Goal: Check status: Check status

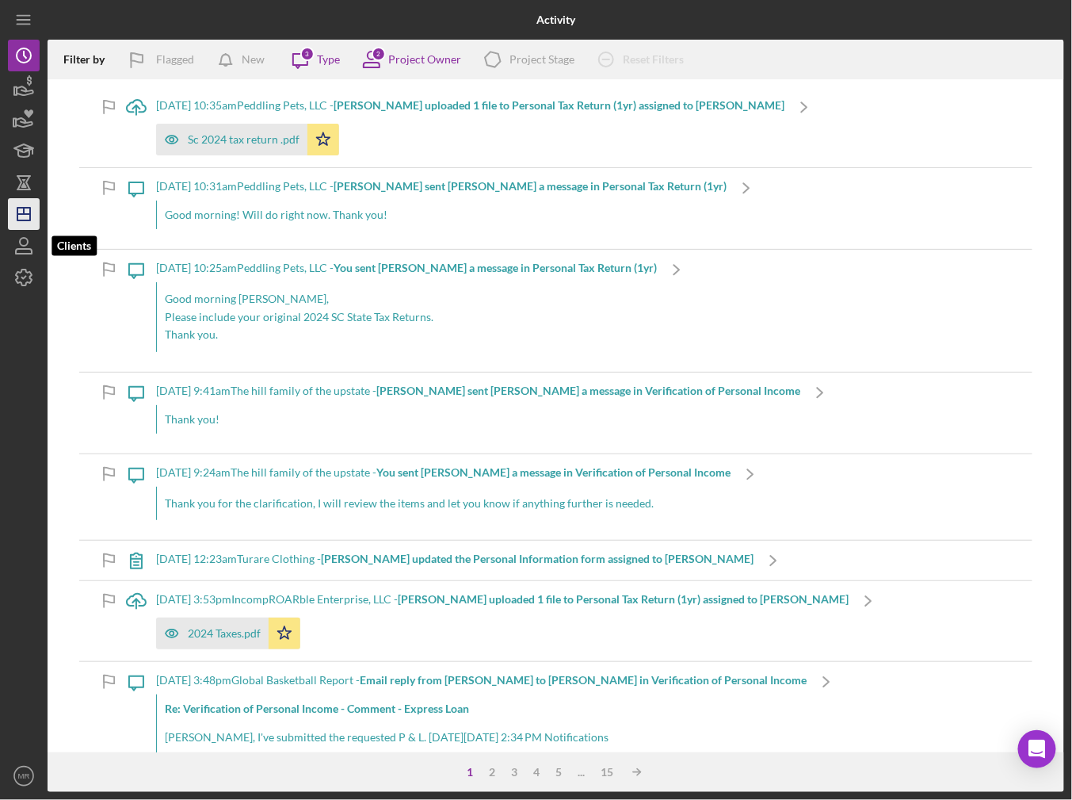
drag, startPoint x: 13, startPoint y: 234, endPoint x: 11, endPoint y: 222, distance: 12.1
click at [13, 234] on icon "button" at bounding box center [24, 246] width 40 height 40
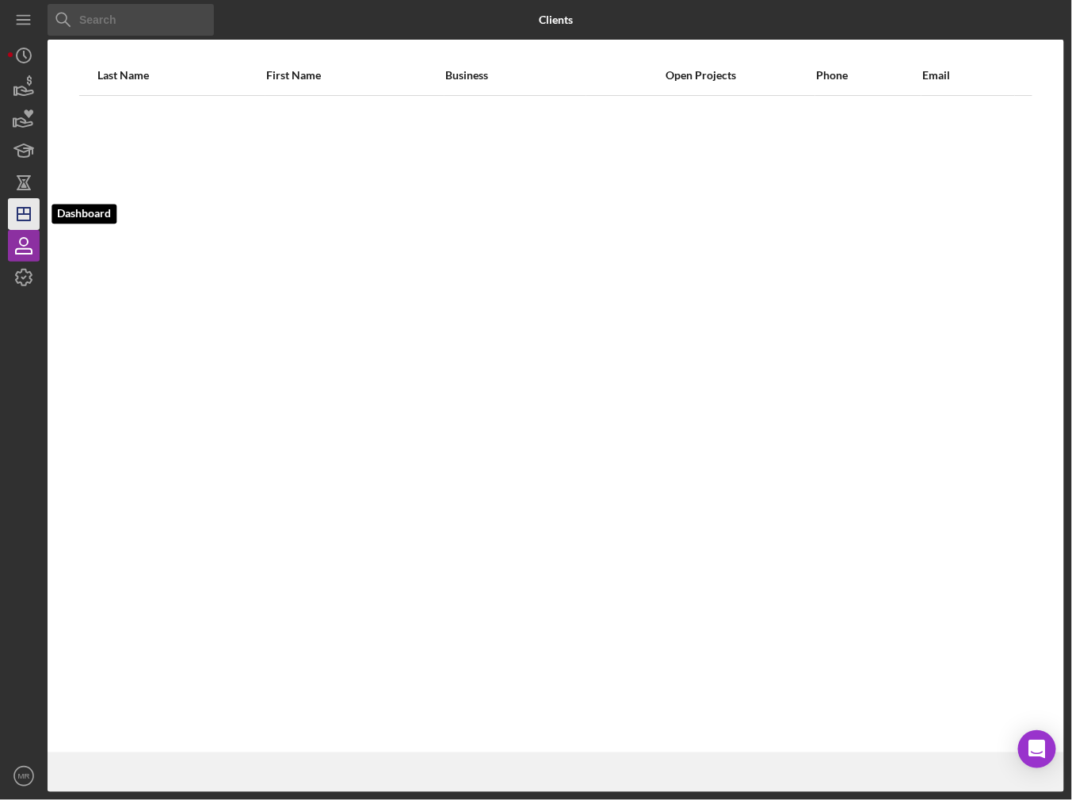
click at [9, 204] on icon "Icon/Dashboard" at bounding box center [24, 214] width 40 height 40
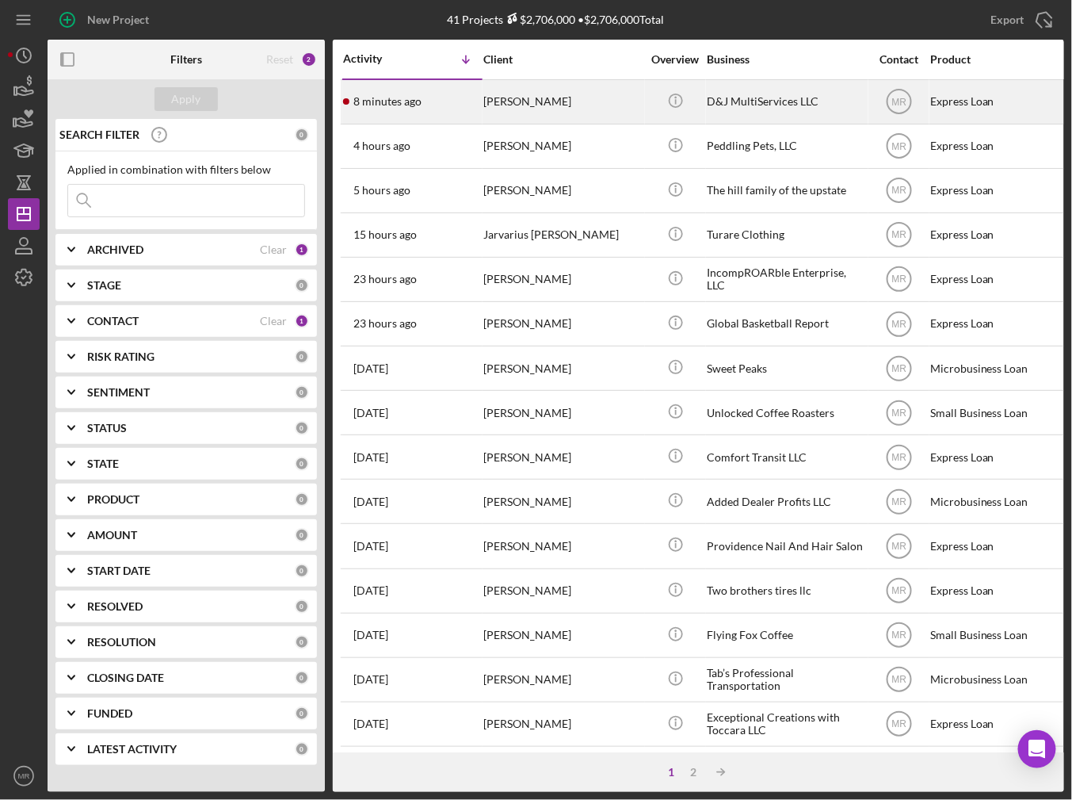
click at [429, 106] on div "8 minutes ago [PERSON_NAME]" at bounding box center [412, 102] width 139 height 42
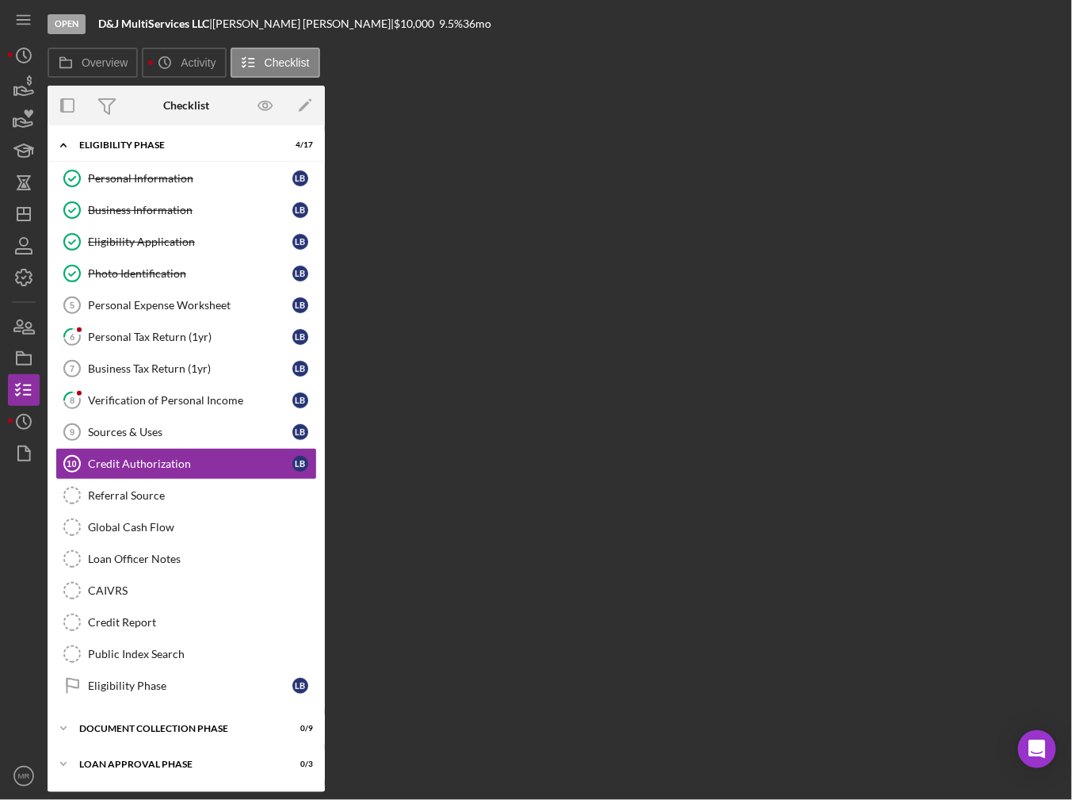
scroll to position [38, 0]
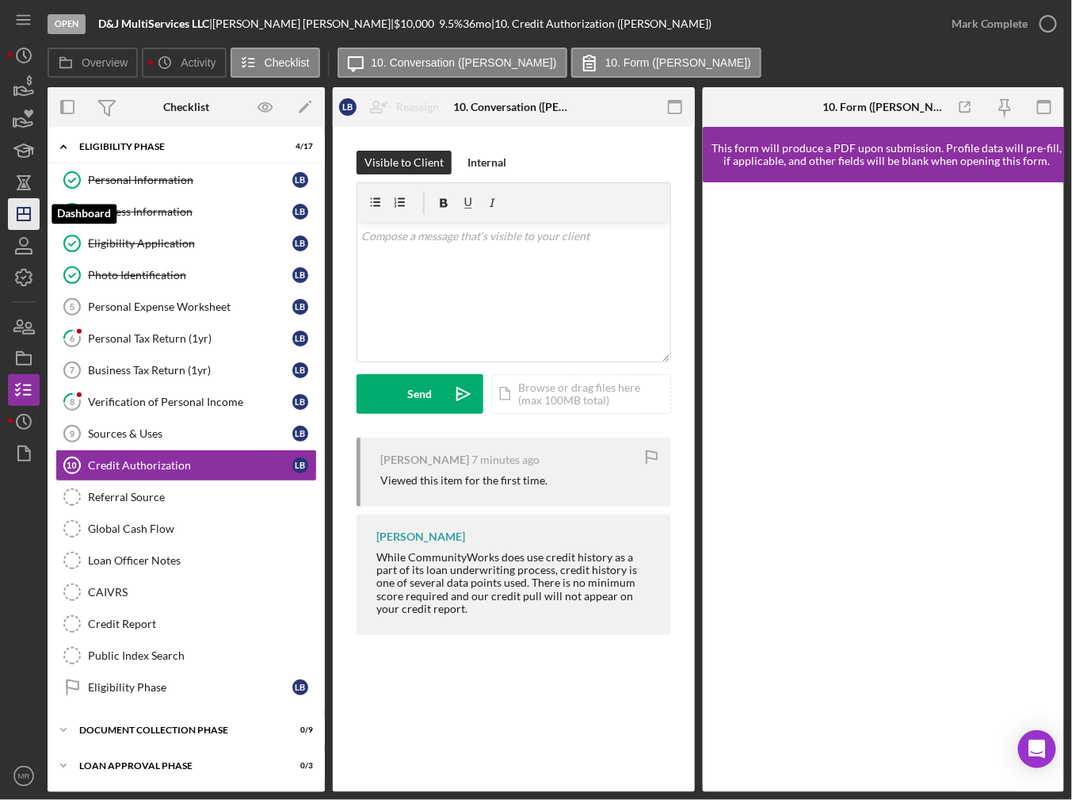
click at [13, 212] on icon "Icon/Dashboard" at bounding box center [24, 214] width 40 height 40
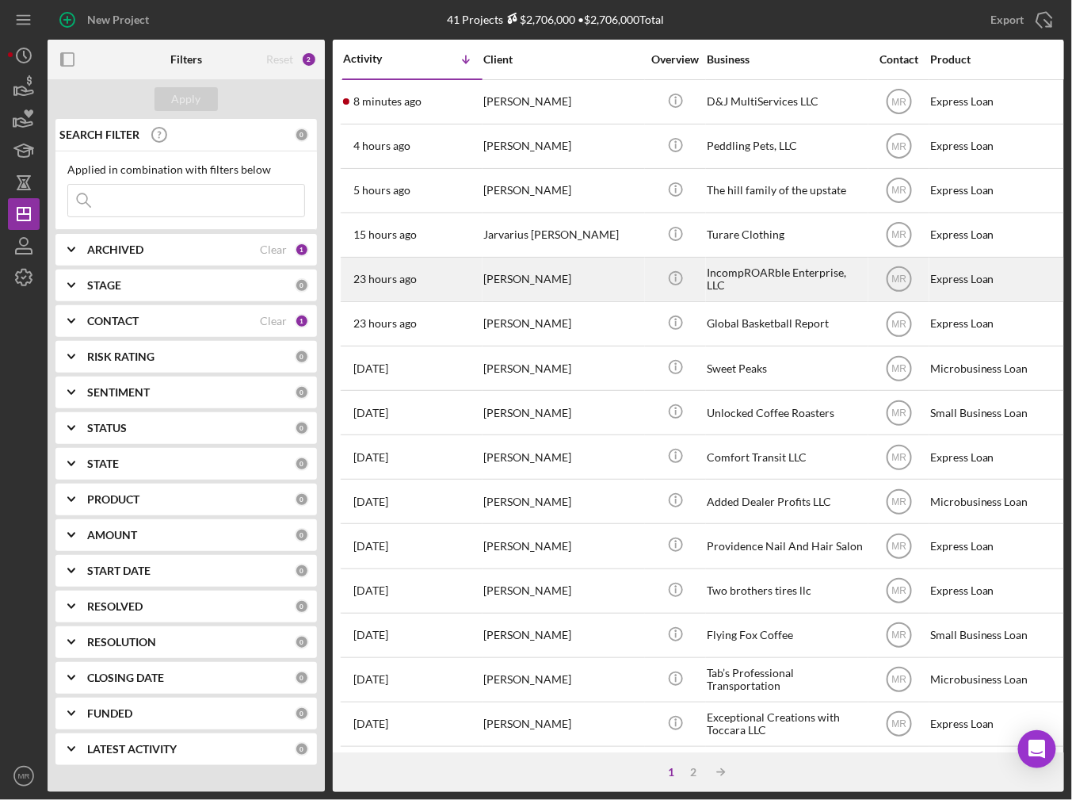
click at [409, 287] on div "23 hours ago [PERSON_NAME]" at bounding box center [412, 279] width 139 height 42
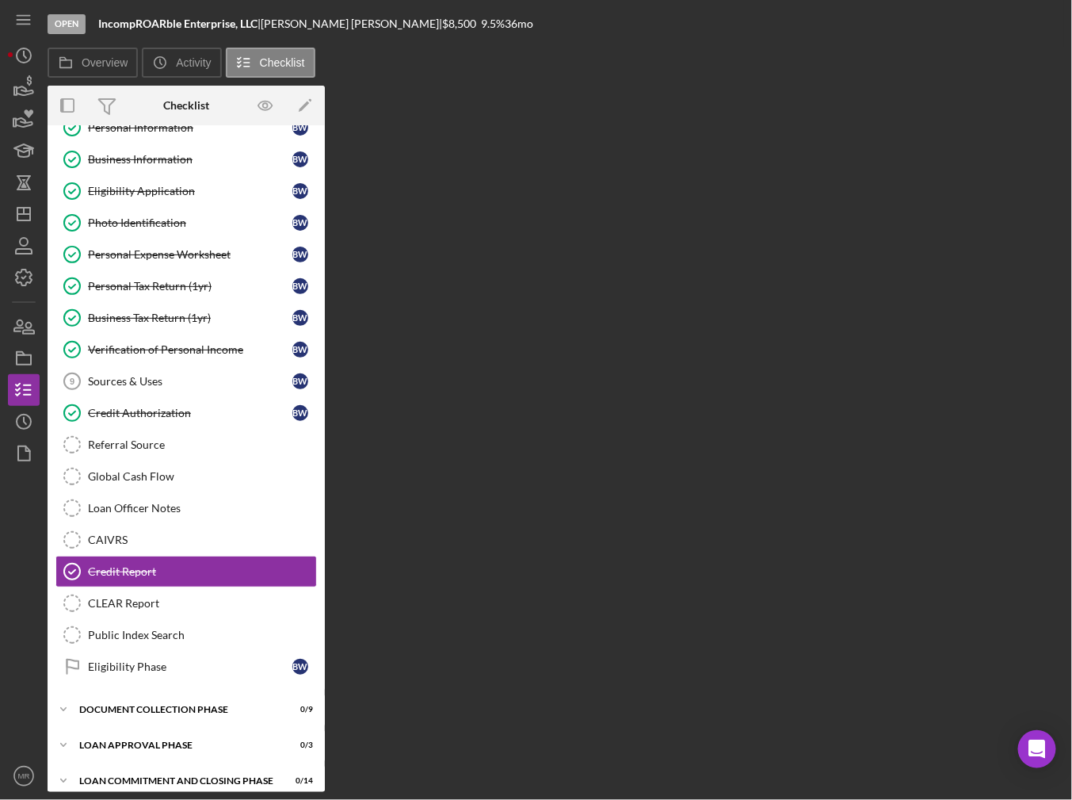
scroll to position [60, 0]
